Goal: Task Accomplishment & Management: Complete application form

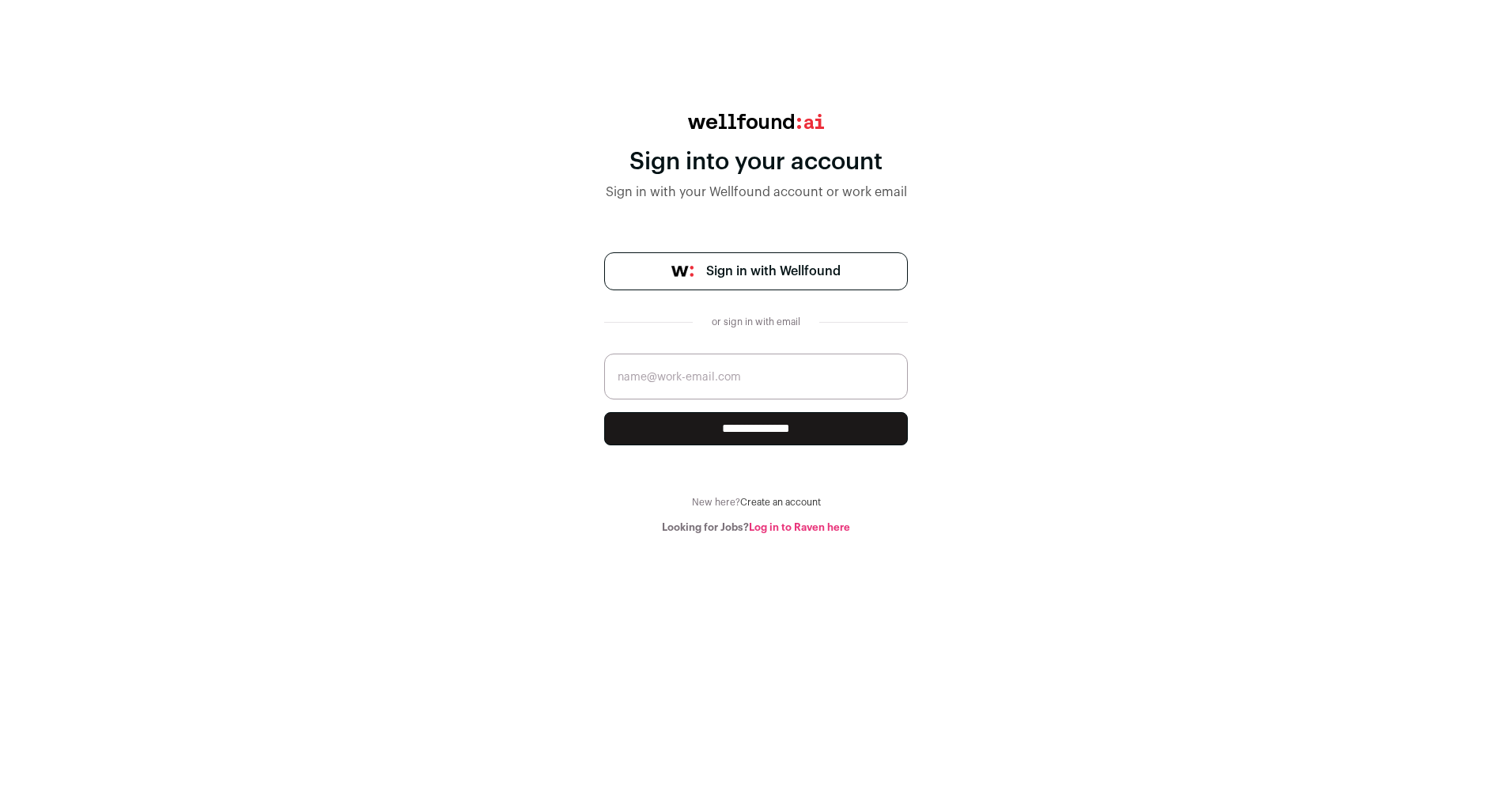
click at [749, 275] on span "Sign in with Wellfound" at bounding box center [773, 271] width 134 height 19
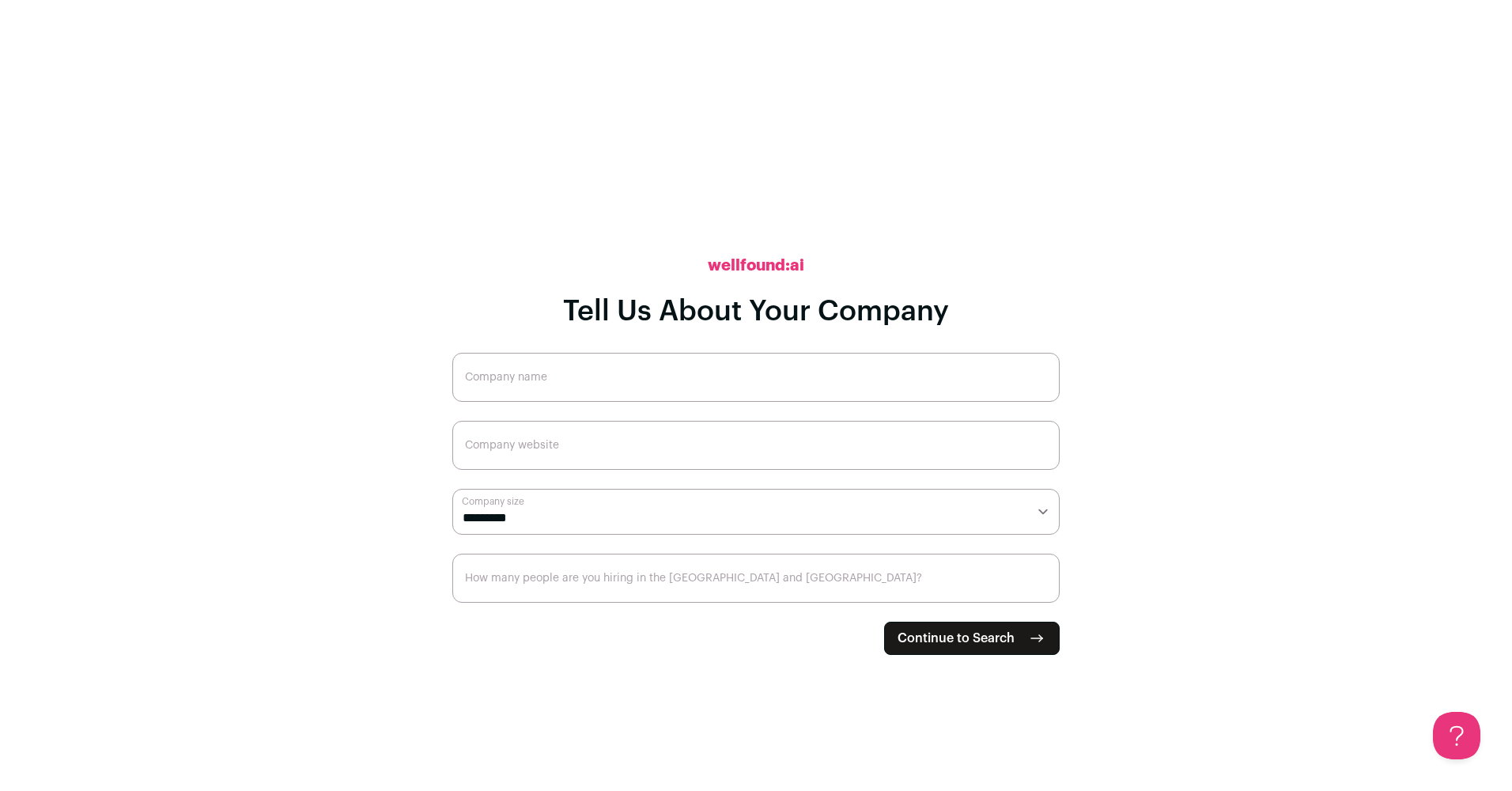
click at [964, 642] on span "Continue to Search" at bounding box center [955, 638] width 117 height 19
click at [744, 267] on h2 "wellfound:ai" at bounding box center [756, 266] width 96 height 23
click at [611, 381] on input "Company name" at bounding box center [756, 376] width 608 height 49
type input "N/A"
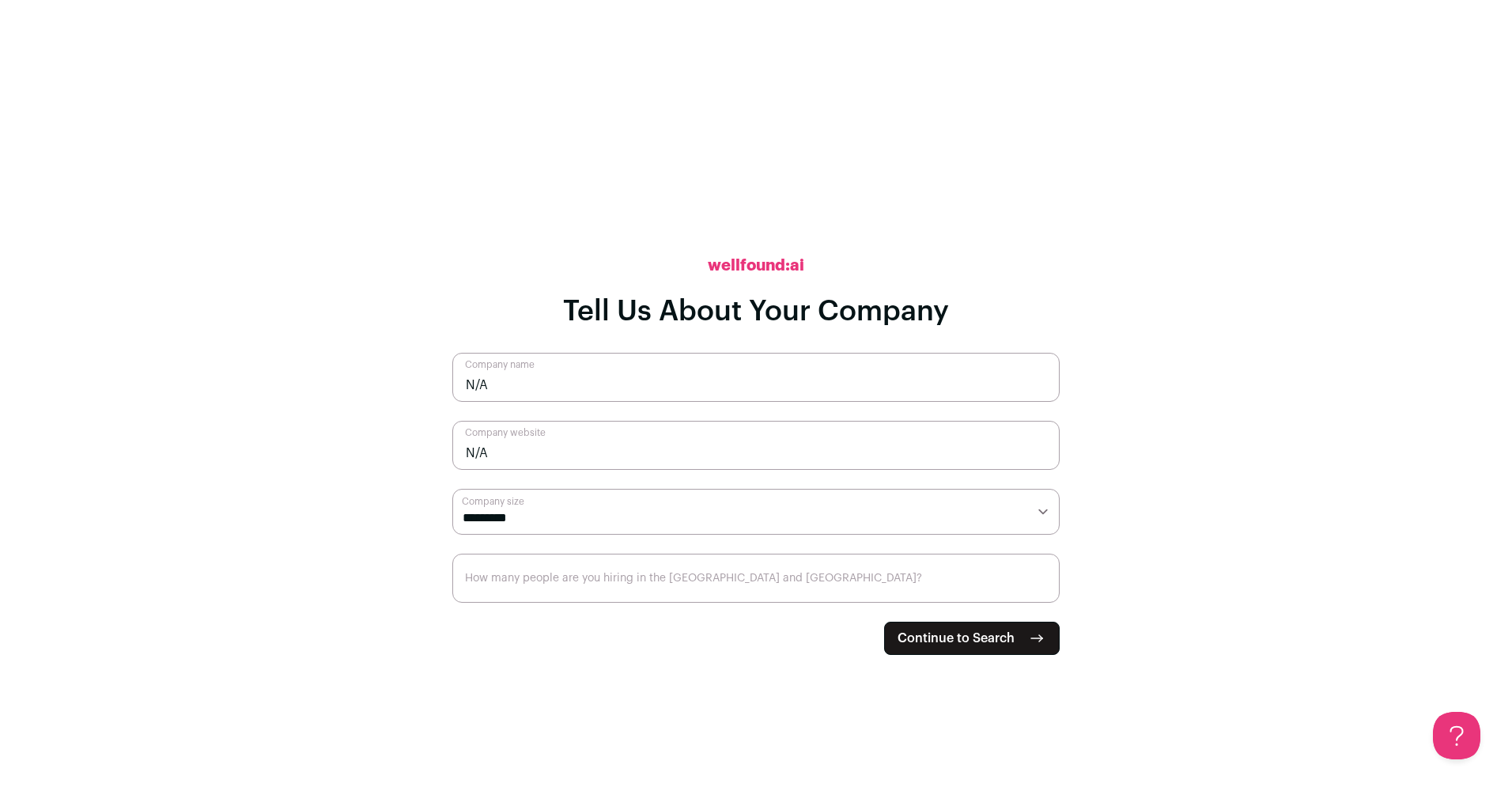
click at [663, 512] on select "**********" at bounding box center [756, 511] width 608 height 46
select select "*"
click at [453, 489] on select "**********" at bounding box center [756, 511] width 608 height 46
click at [523, 589] on input "How many people are you hiring in the [GEOGRAPHIC_DATA] and [GEOGRAPHIC_DATA]?" at bounding box center [756, 577] width 608 height 49
type input "0"
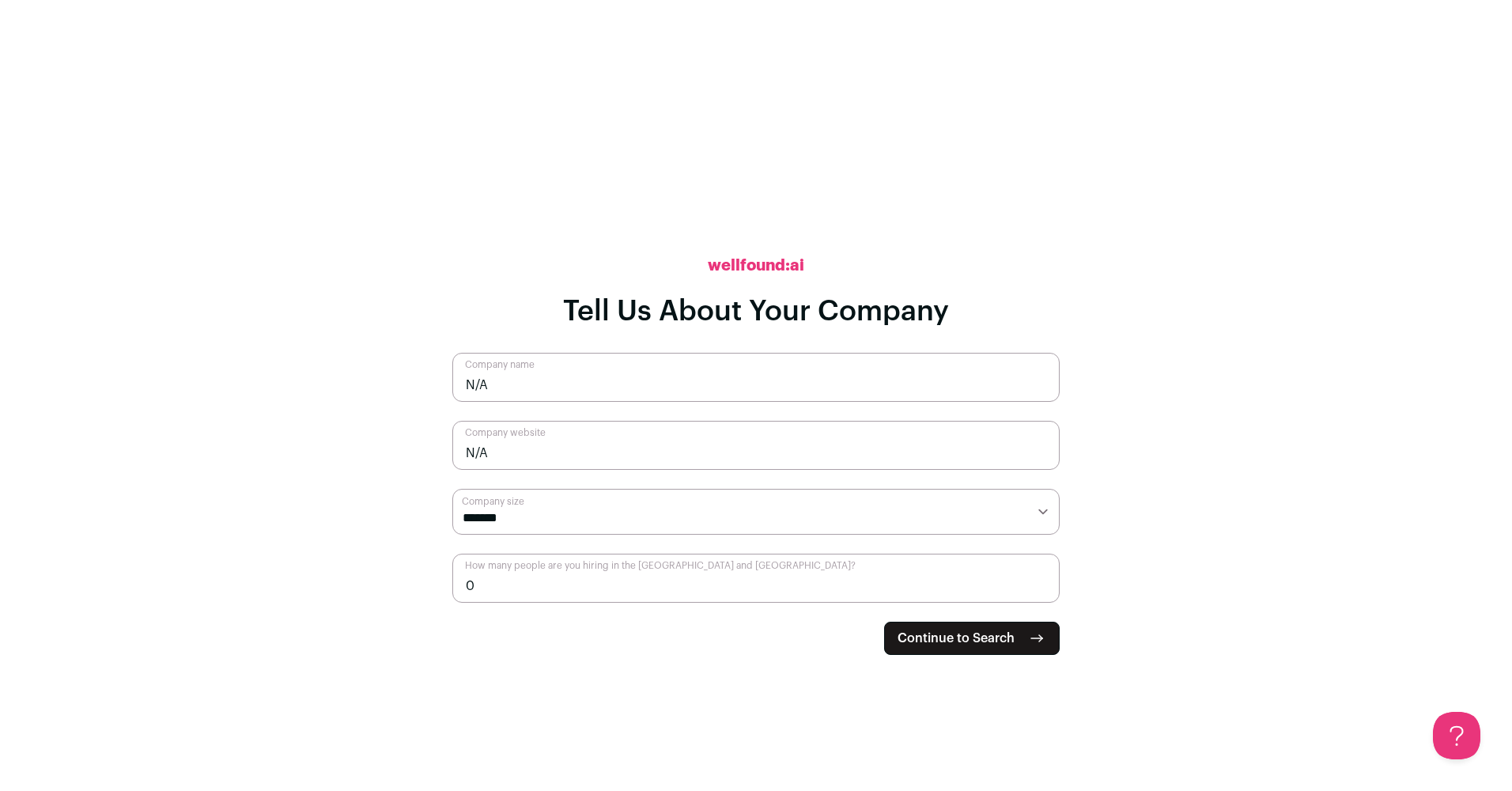
click at [1018, 640] on button "Continue to Search" at bounding box center [971, 638] width 176 height 33
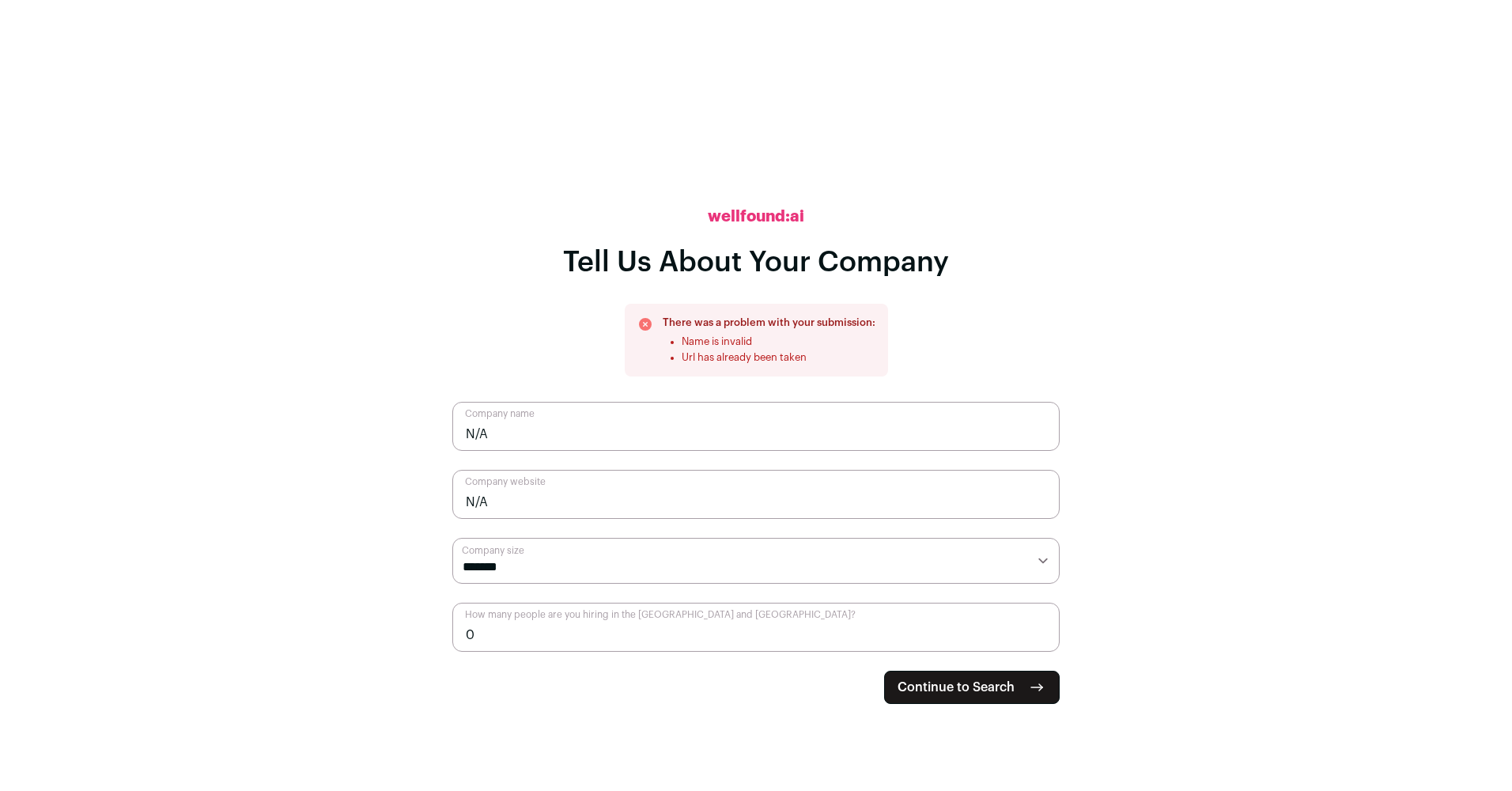
drag, startPoint x: 534, startPoint y: 437, endPoint x: 405, endPoint y: 421, distance: 130.0
click at [405, 421] on main "**********" at bounding box center [756, 396] width 1512 height 791
type input "NA"
click at [1027, 685] on icon "submit" at bounding box center [1037, 687] width 19 height 19
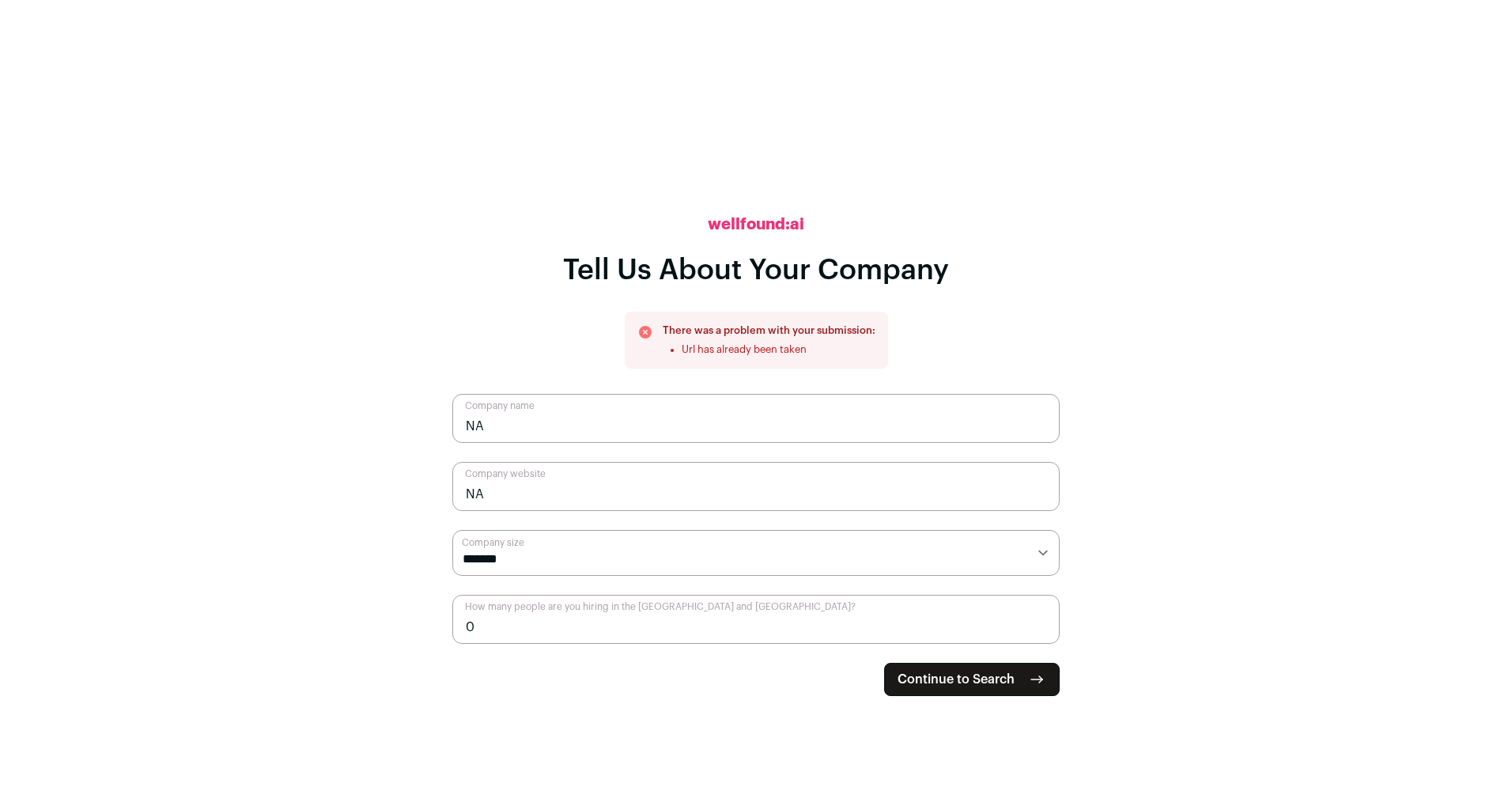
click at [531, 497] on input "NA" at bounding box center [756, 486] width 608 height 49
type input "[DOMAIN_NAME]"
click at [971, 674] on span "Continue to Search" at bounding box center [955, 679] width 117 height 19
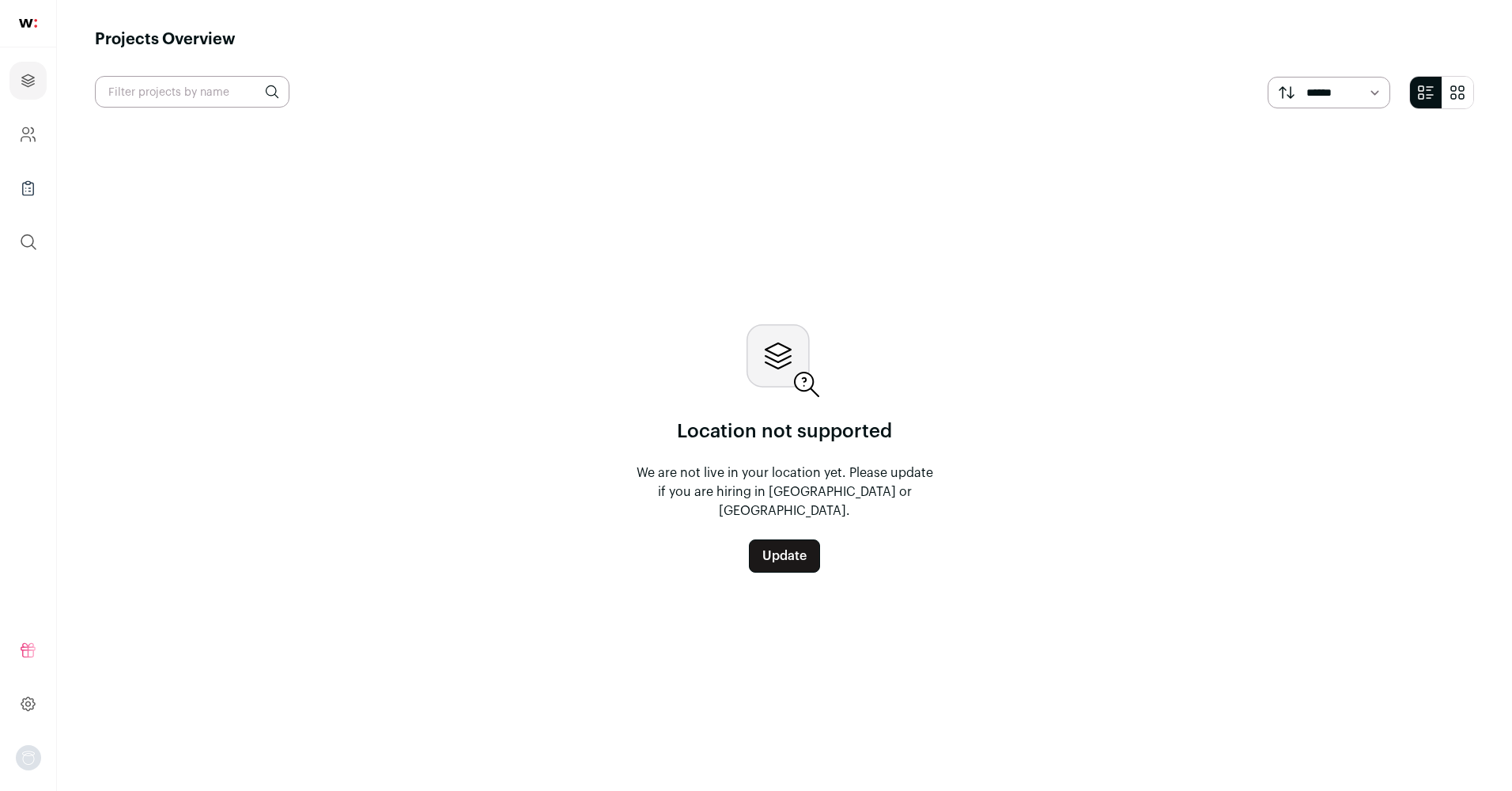
click at [23, 25] on img at bounding box center [28, 23] width 18 height 9
